Goal: Information Seeking & Learning: Learn about a topic

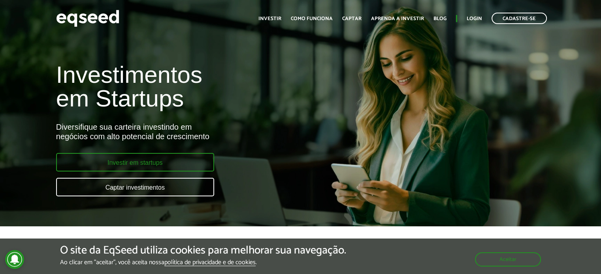
click at [180, 161] on link "Investir em startups" at bounding box center [135, 162] width 158 height 19
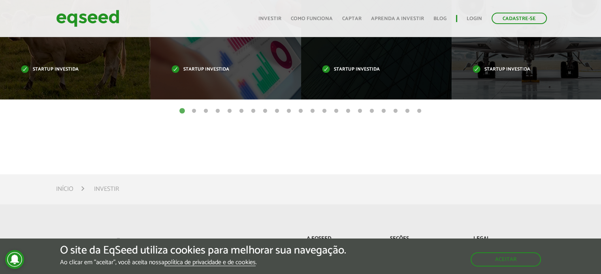
scroll to position [513, 0]
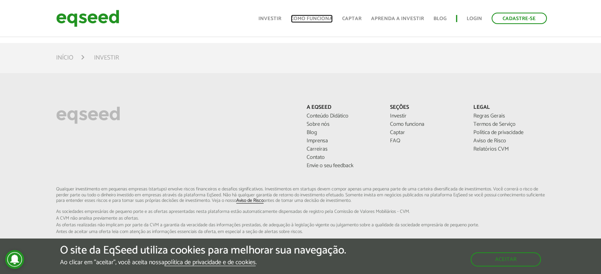
click at [304, 18] on link "Como funciona" at bounding box center [312, 18] width 42 height 5
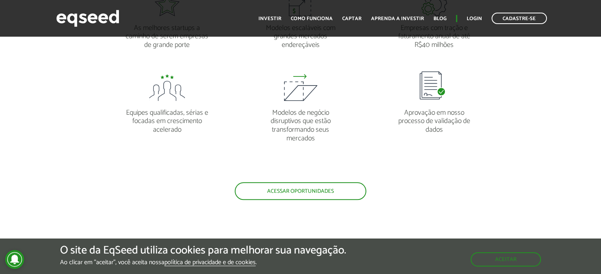
scroll to position [750, 0]
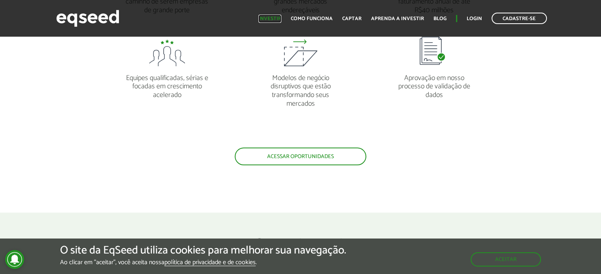
click at [279, 19] on link "Investir" at bounding box center [269, 18] width 23 height 5
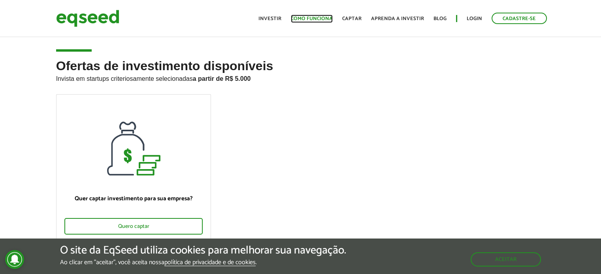
click at [299, 17] on link "Como funciona" at bounding box center [312, 18] width 42 height 5
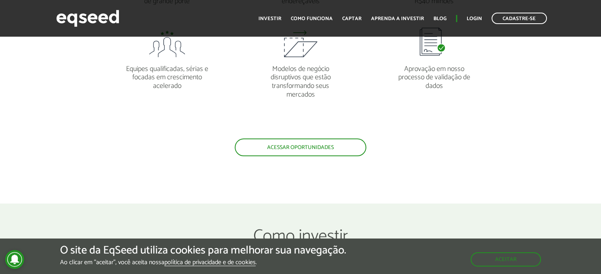
scroll to position [829, 0]
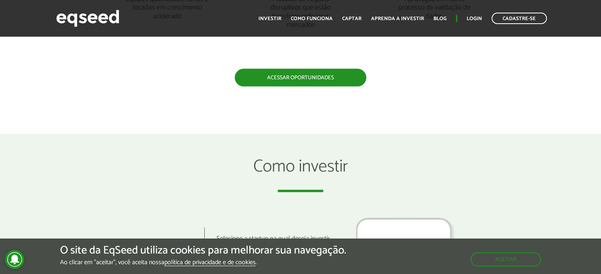
click at [291, 78] on link "Acessar oportunidades" at bounding box center [300, 78] width 131 height 18
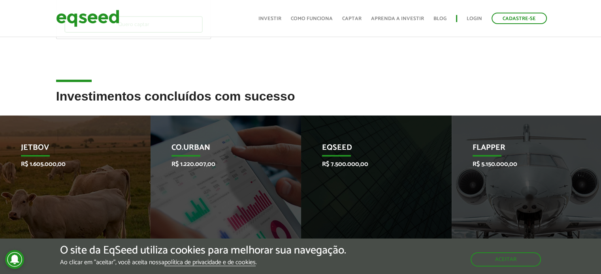
scroll to position [276, 0]
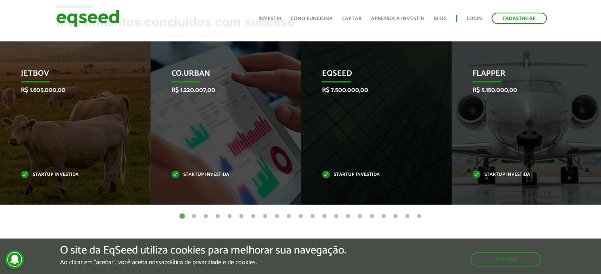
click at [196, 218] on button "2" at bounding box center [194, 217] width 8 height 8
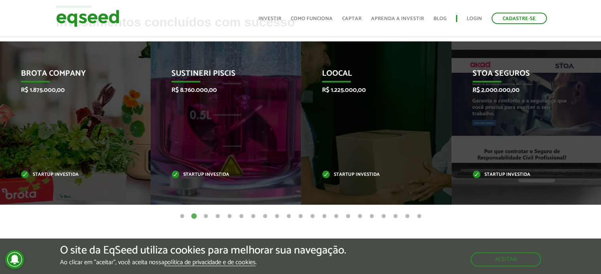
click at [206, 218] on button "3" at bounding box center [206, 217] width 8 height 8
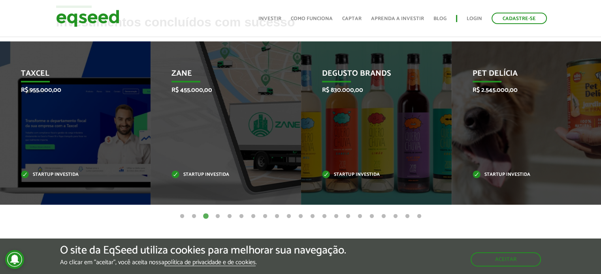
click at [217, 216] on button "4" at bounding box center [218, 217] width 8 height 8
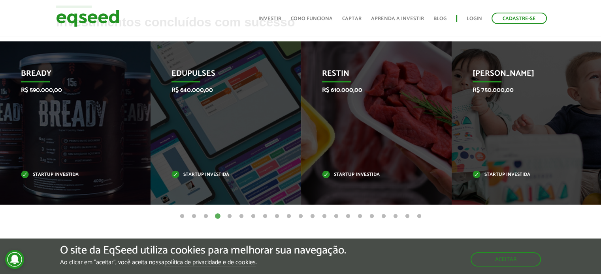
click at [233, 218] on button "5" at bounding box center [229, 217] width 8 height 8
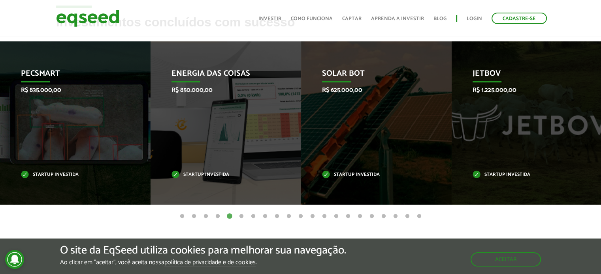
click at [310, 216] on button "12" at bounding box center [312, 217] width 8 height 8
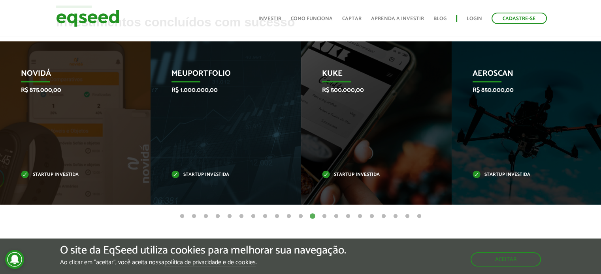
click at [319, 218] on ul "1 2 3 4 5 6 7 8 9 10 11 12 13 14 15 16 17 18 19 20 21" at bounding box center [300, 216] width 601 height 9
click at [347, 216] on button "15" at bounding box center [348, 217] width 8 height 8
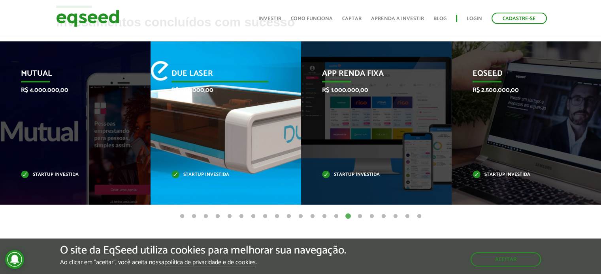
click at [181, 69] on p "Due Laser" at bounding box center [219, 75] width 97 height 13
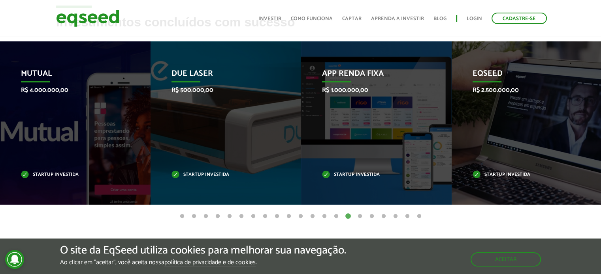
click at [418, 217] on button "21" at bounding box center [419, 217] width 8 height 8
